Goal: Navigation & Orientation: Find specific page/section

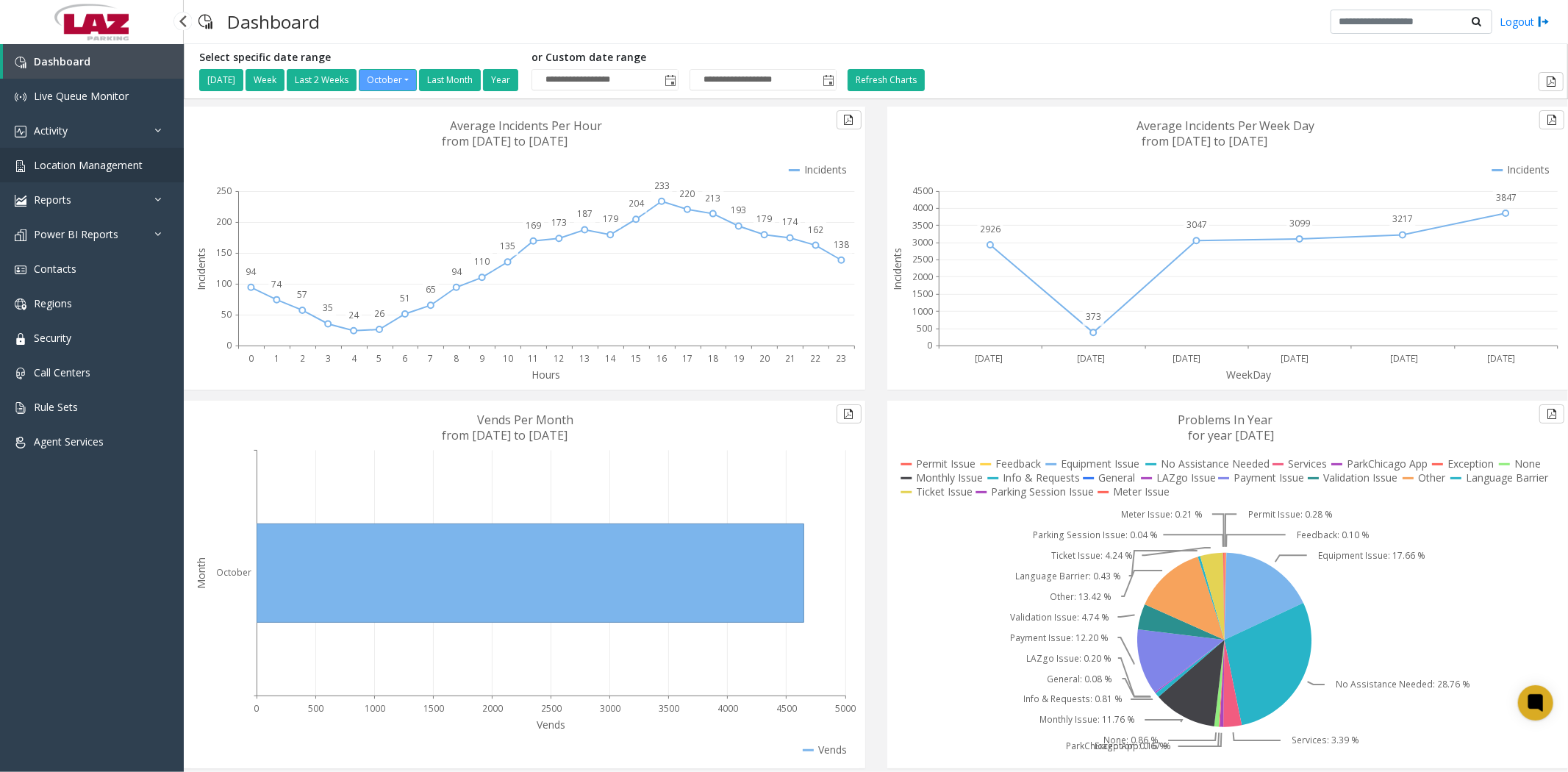
click at [86, 165] on span "Location Management" at bounding box center [87, 165] width 108 height 14
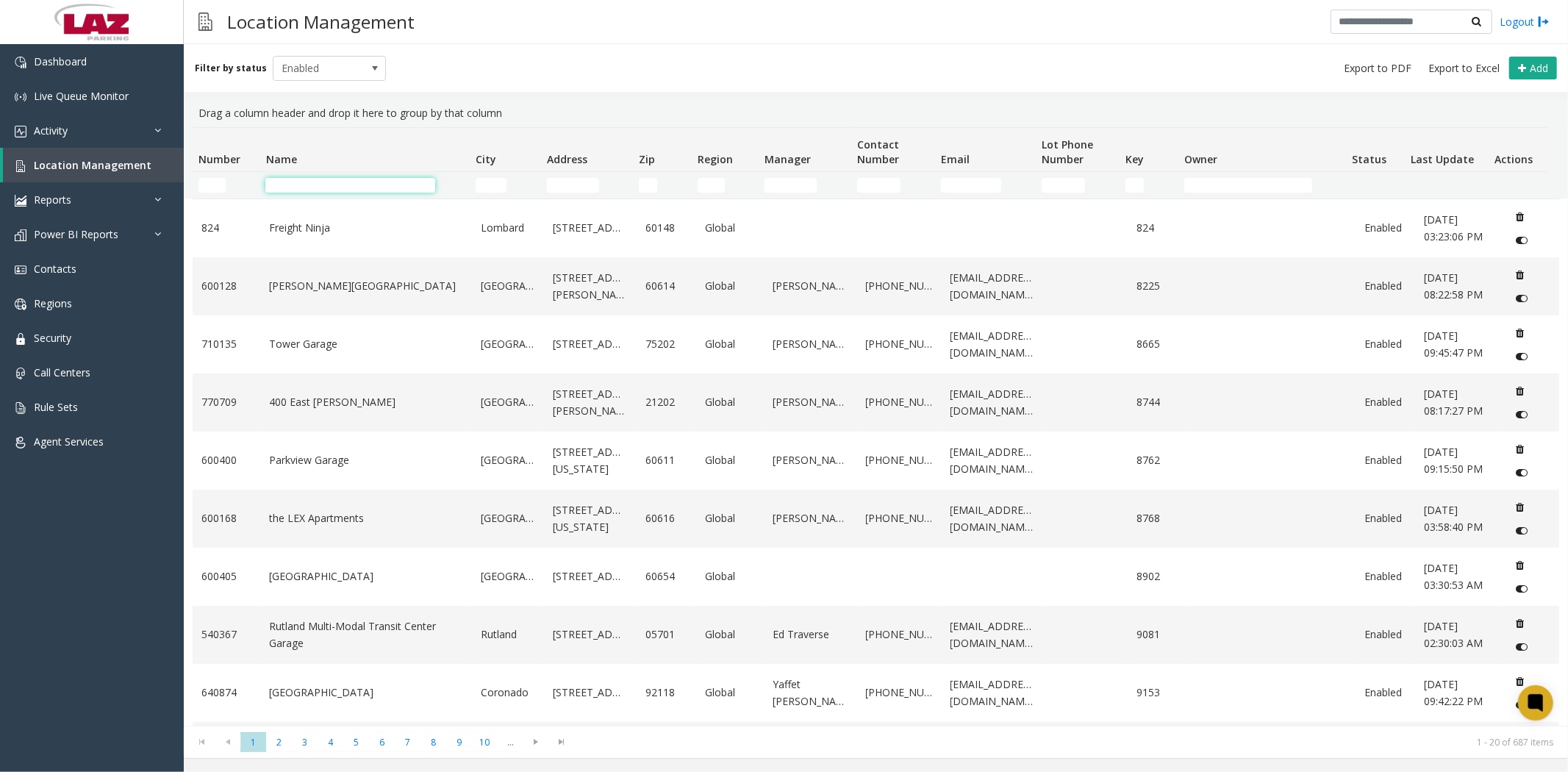
click at [285, 184] on input "Name Filter" at bounding box center [350, 185] width 170 height 15
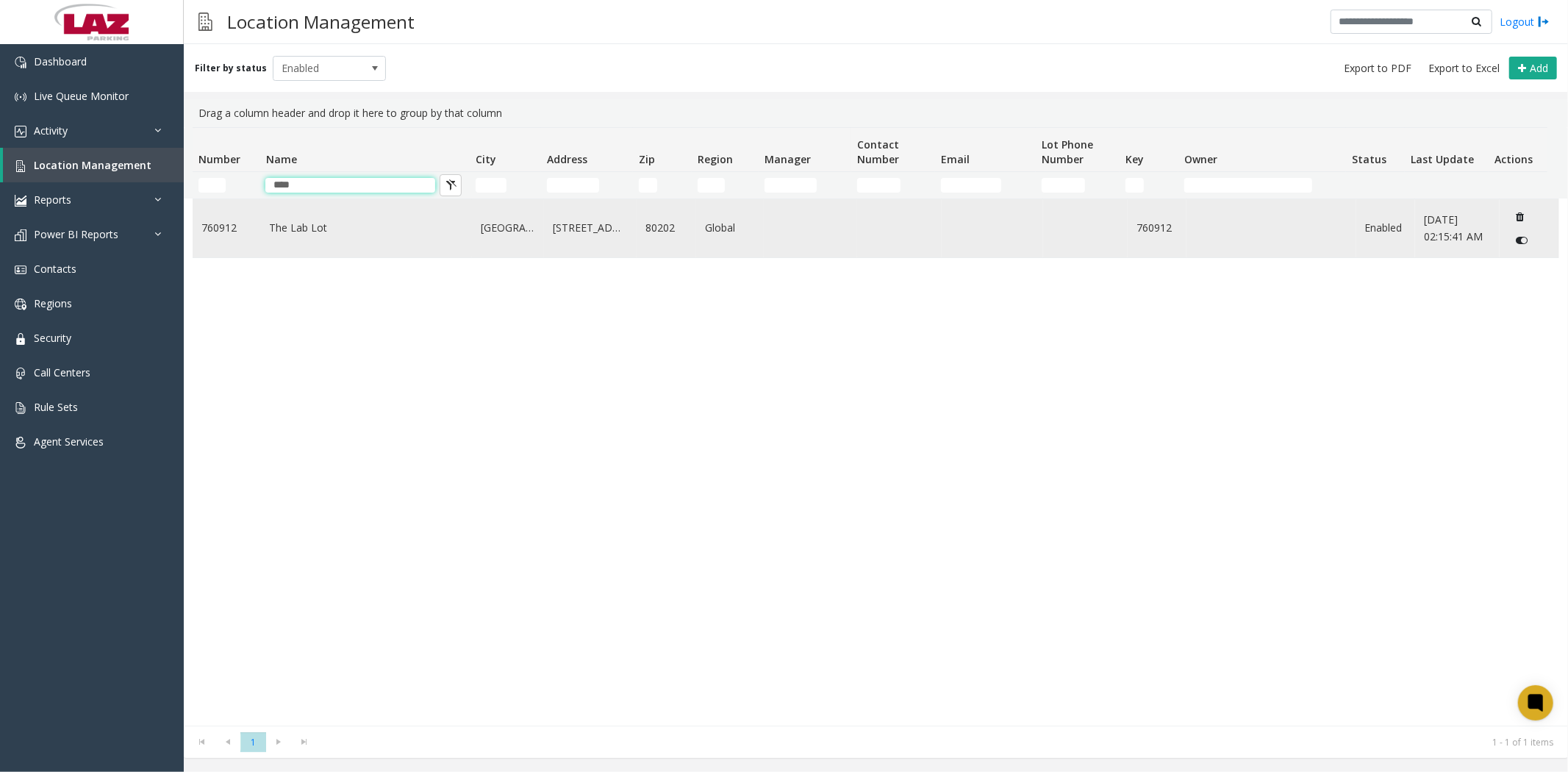
type input "***"
click at [298, 223] on link "The Lab Lot" at bounding box center [366, 228] width 194 height 16
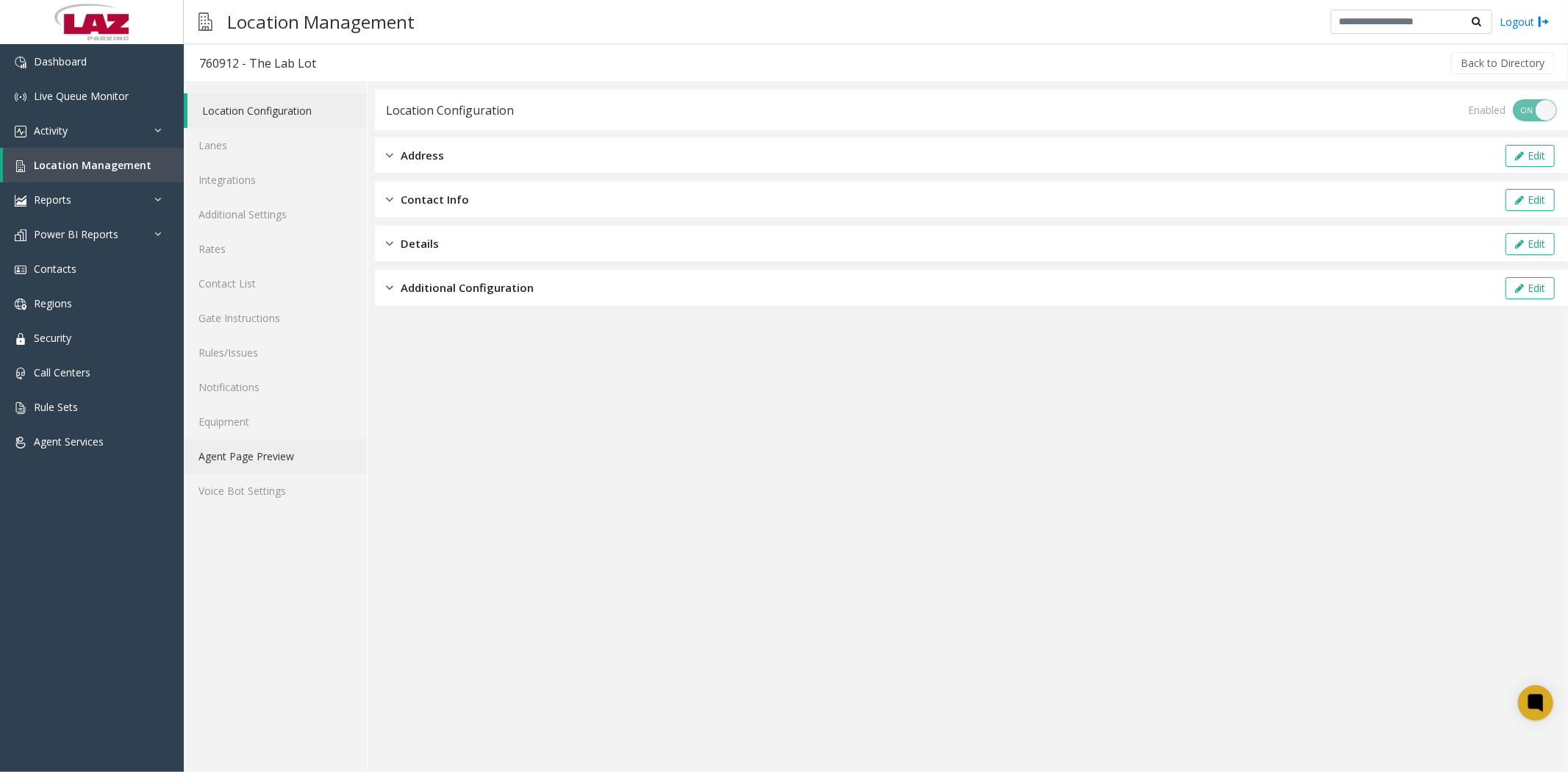
click at [275, 459] on link "Agent Page Preview" at bounding box center [275, 456] width 183 height 34
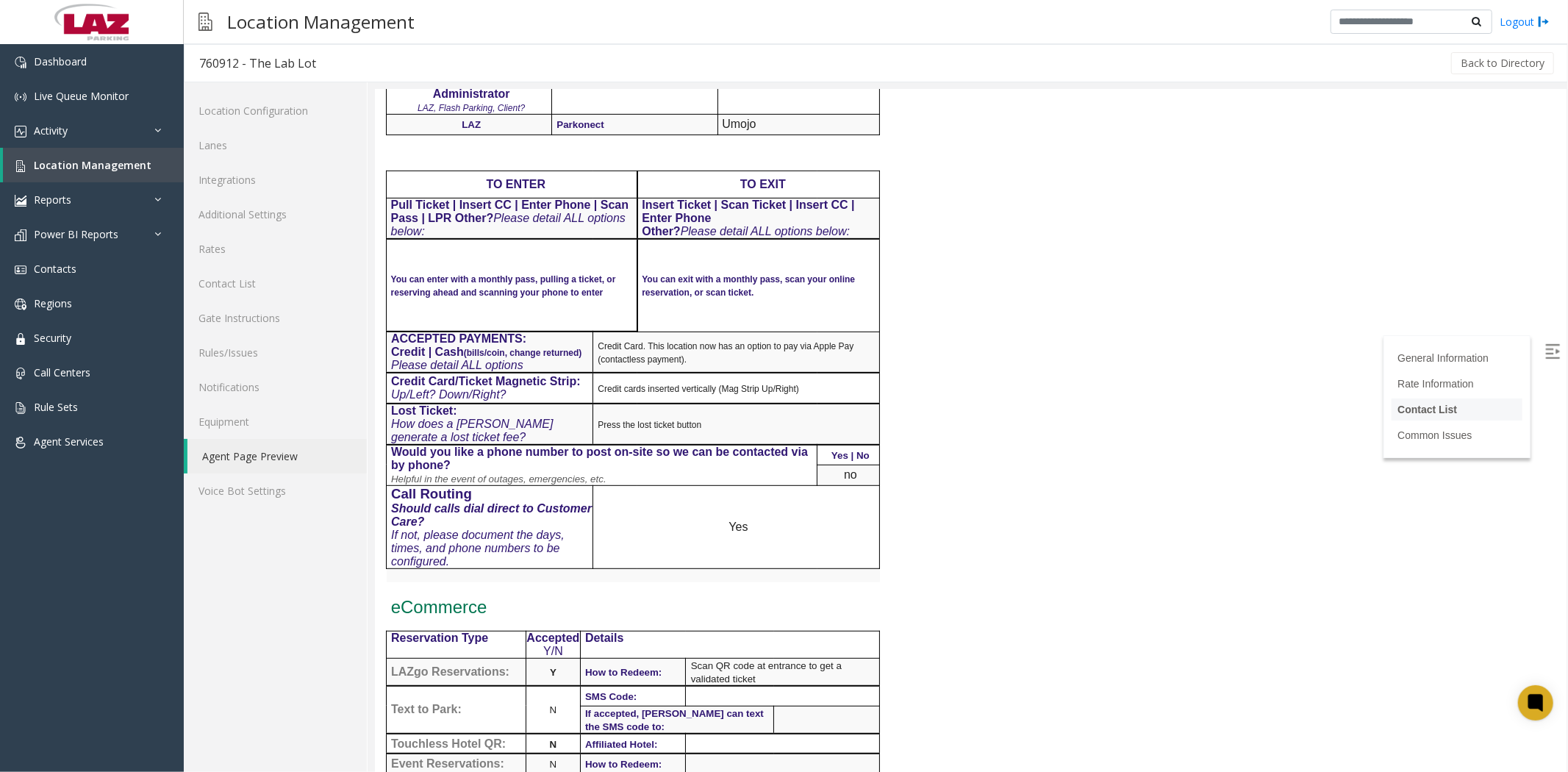
scroll to position [735, 0]
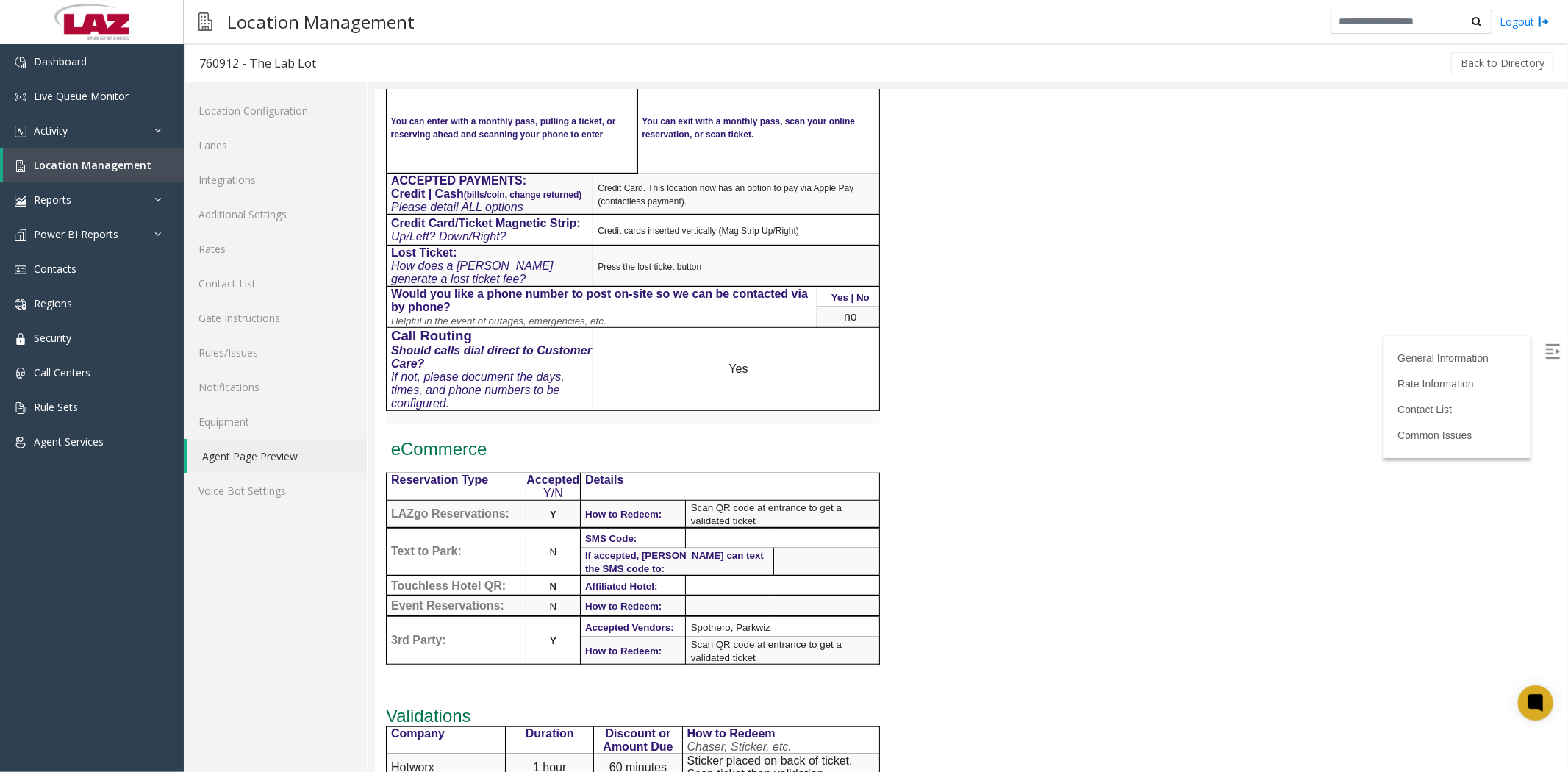
click at [1545, 345] on img at bounding box center [1552, 350] width 15 height 15
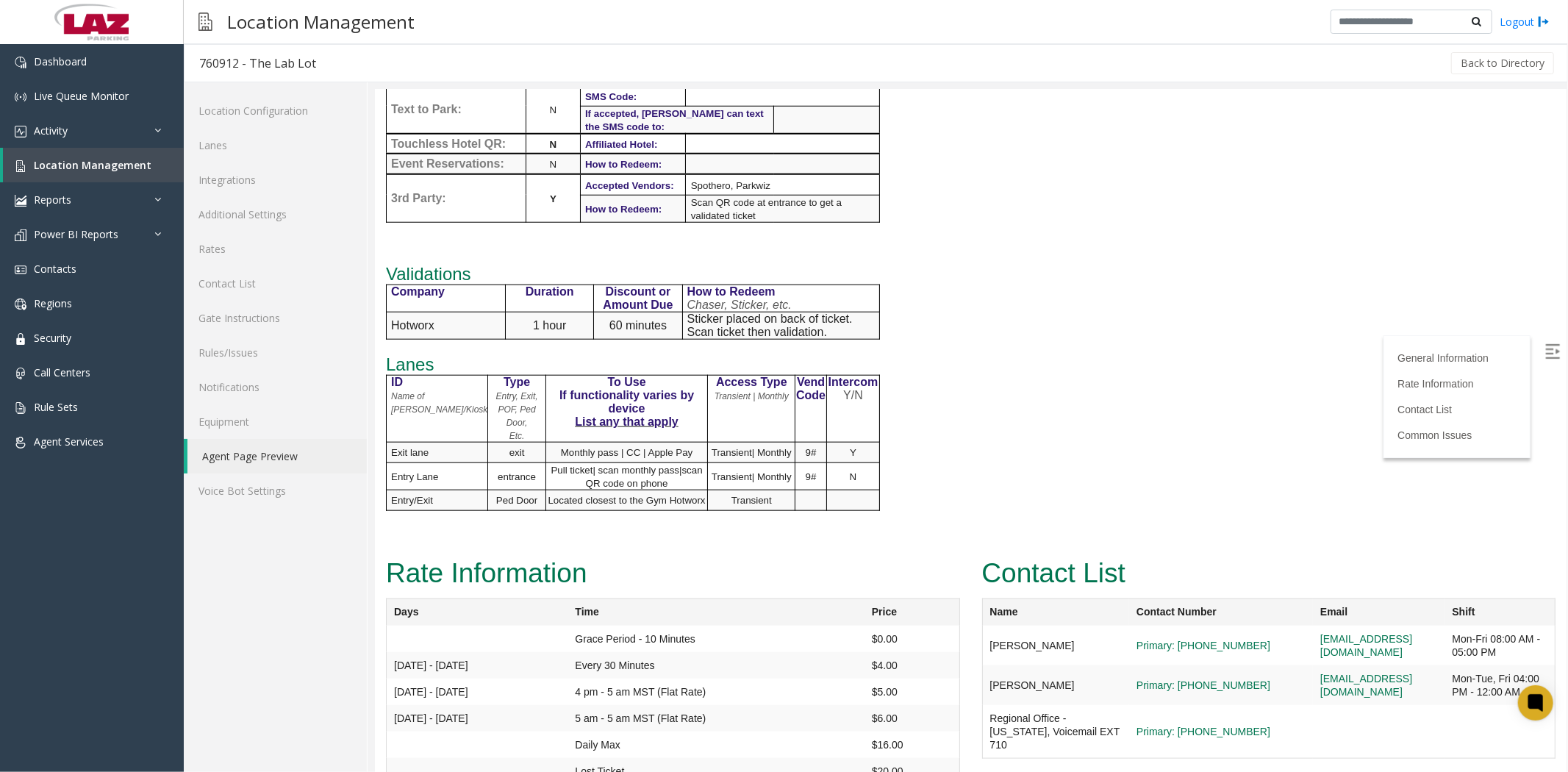
scroll to position [1306, 0]
